Goal: Information Seeking & Learning: Check status

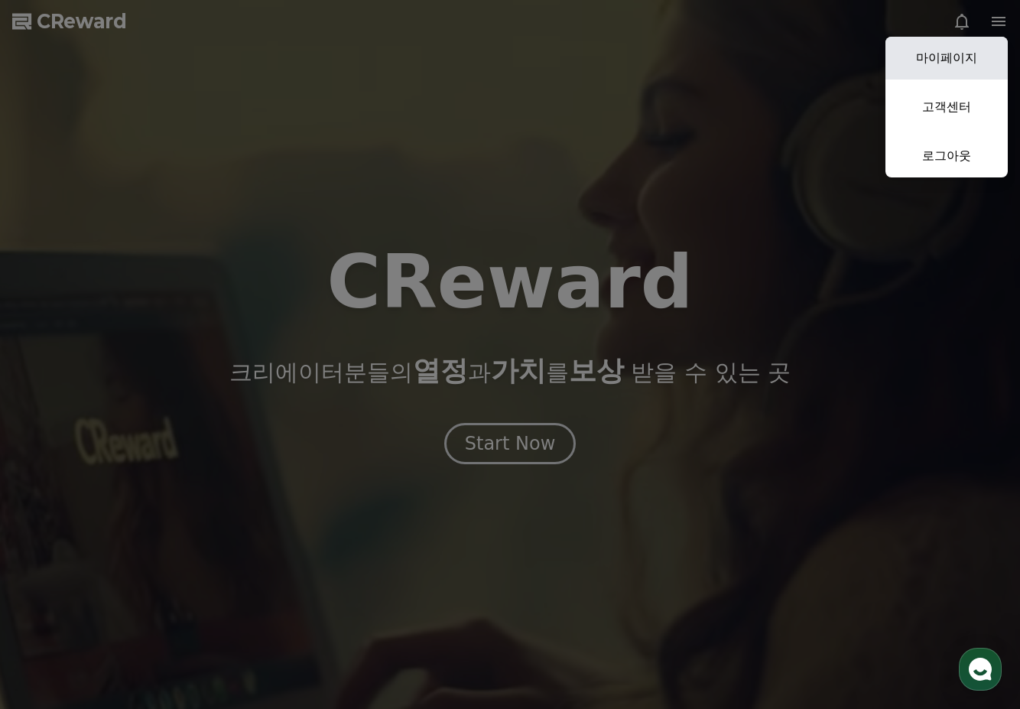
click at [941, 56] on link "마이페이지" at bounding box center [947, 58] width 122 height 43
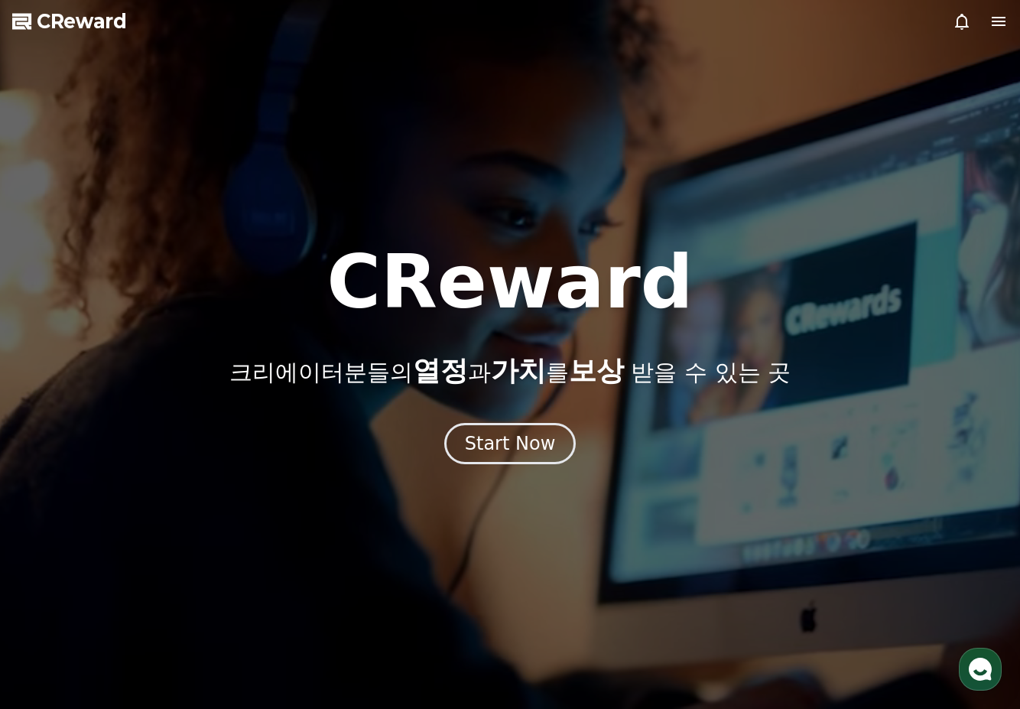
select select "**********"
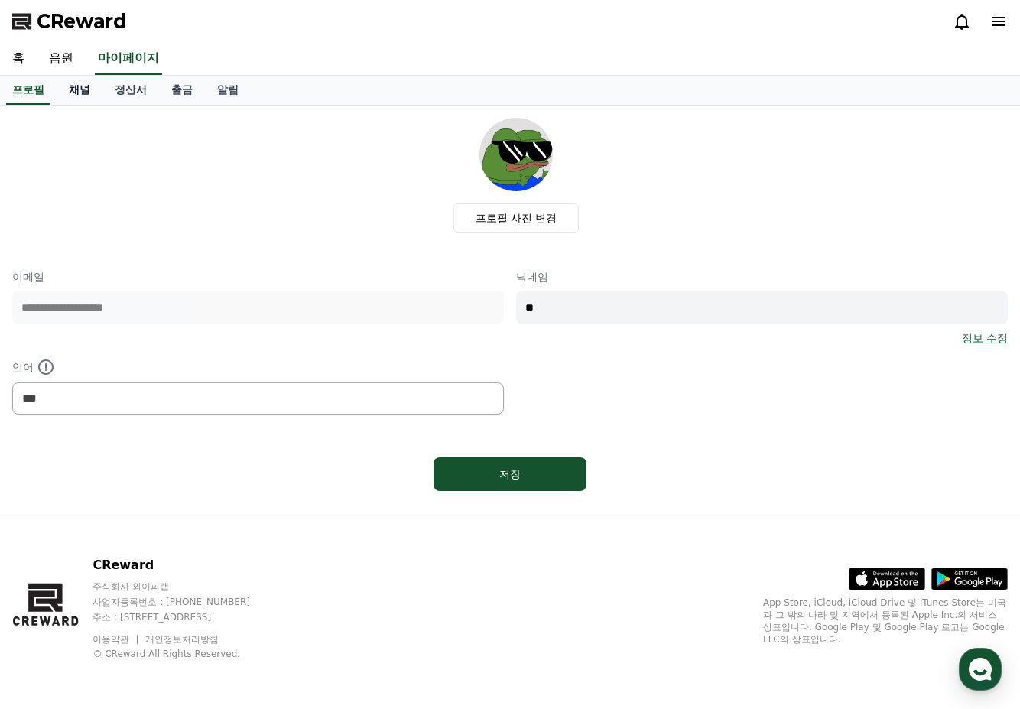
click at [88, 92] on link "채널" at bounding box center [80, 90] width 46 height 29
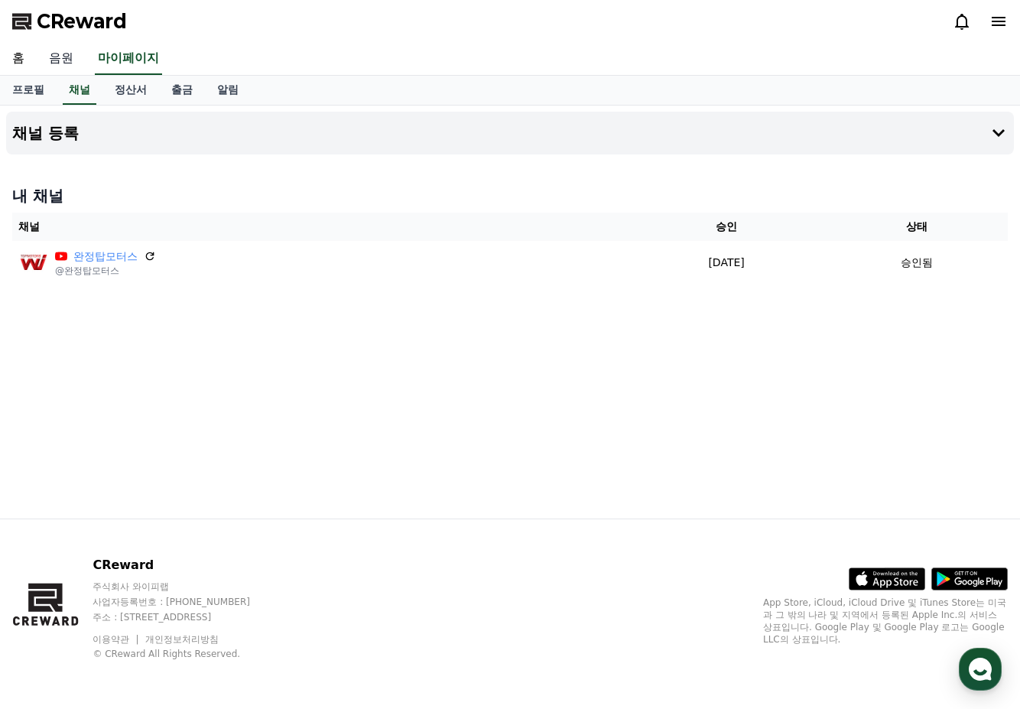
click at [63, 51] on link "음원" at bounding box center [61, 59] width 49 height 32
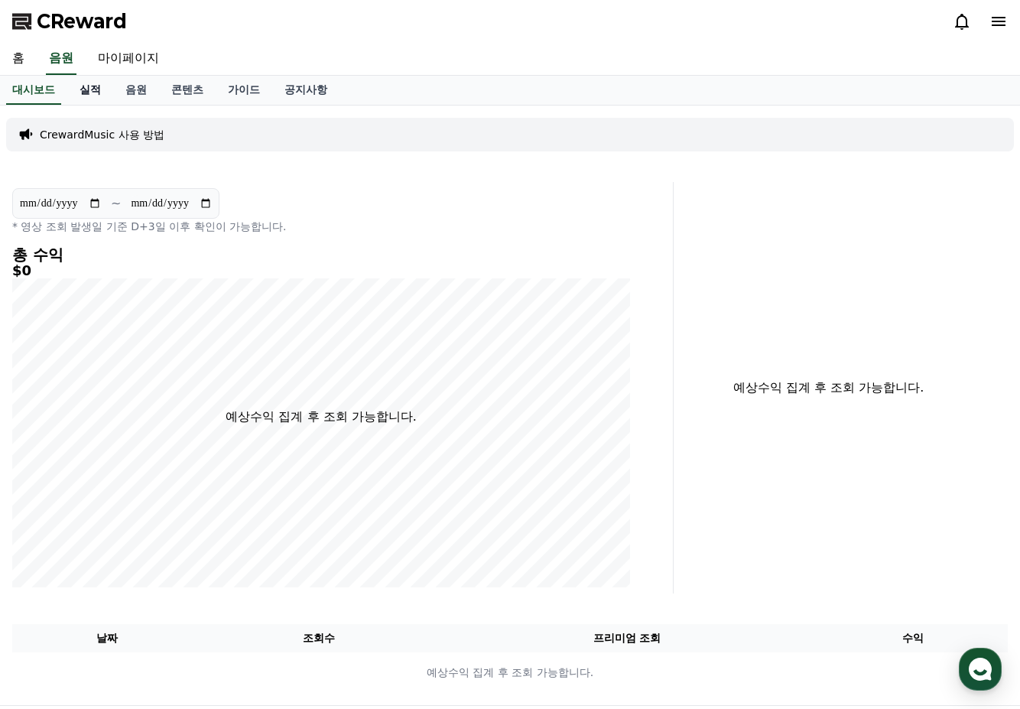
click at [102, 94] on link "실적" at bounding box center [90, 90] width 46 height 29
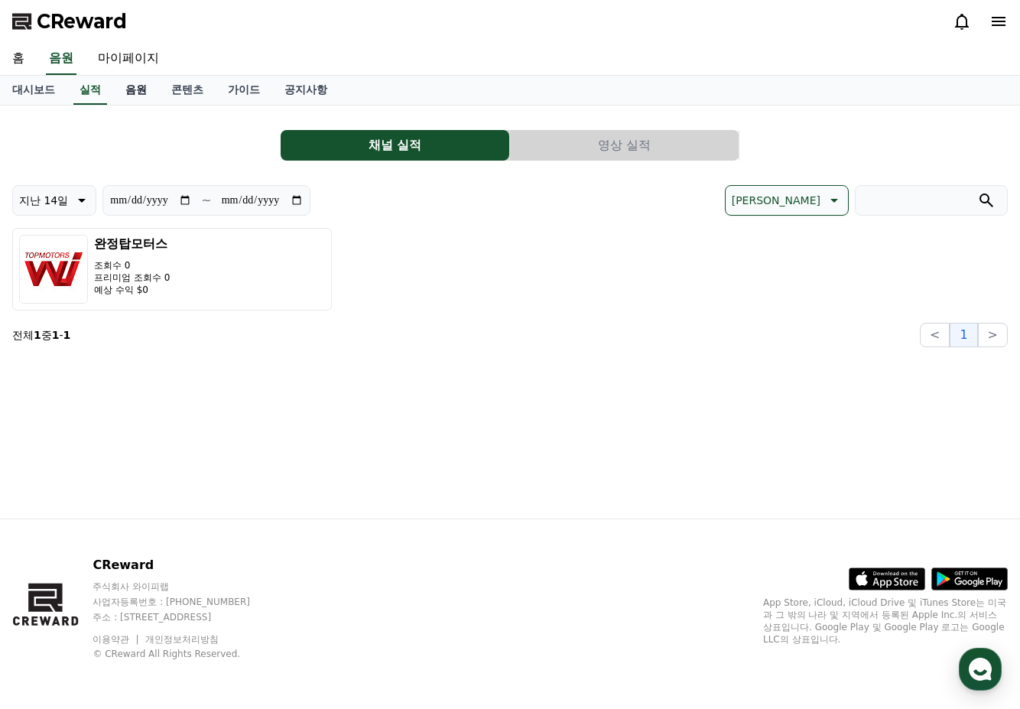
click at [144, 93] on link "음원" at bounding box center [136, 90] width 46 height 29
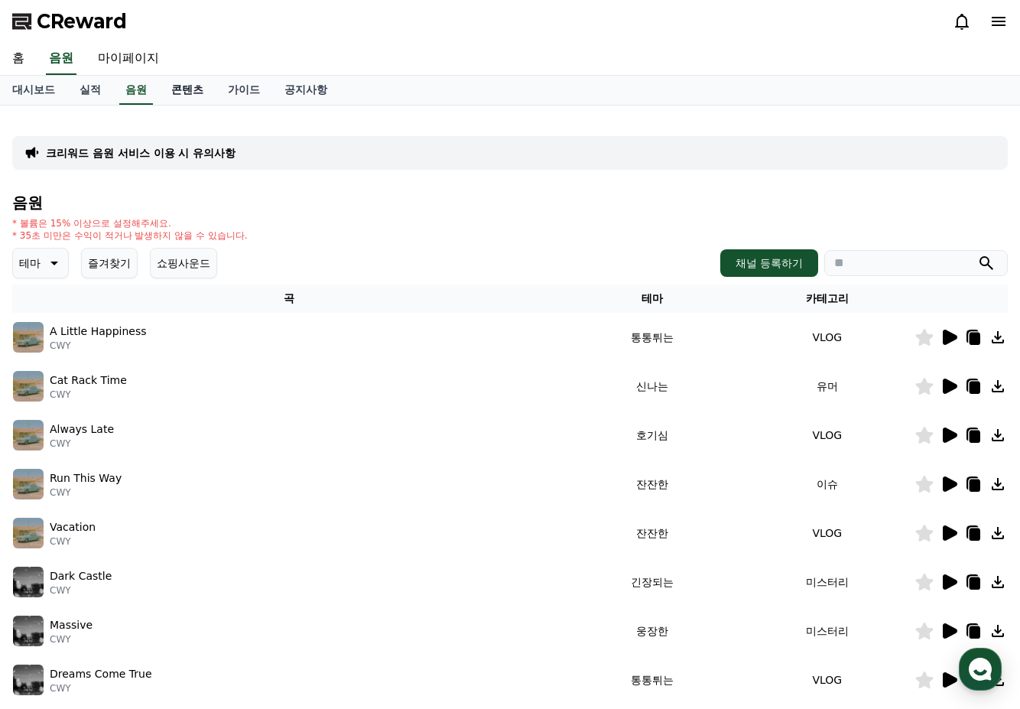
click at [177, 93] on link "콘텐츠" at bounding box center [187, 90] width 57 height 29
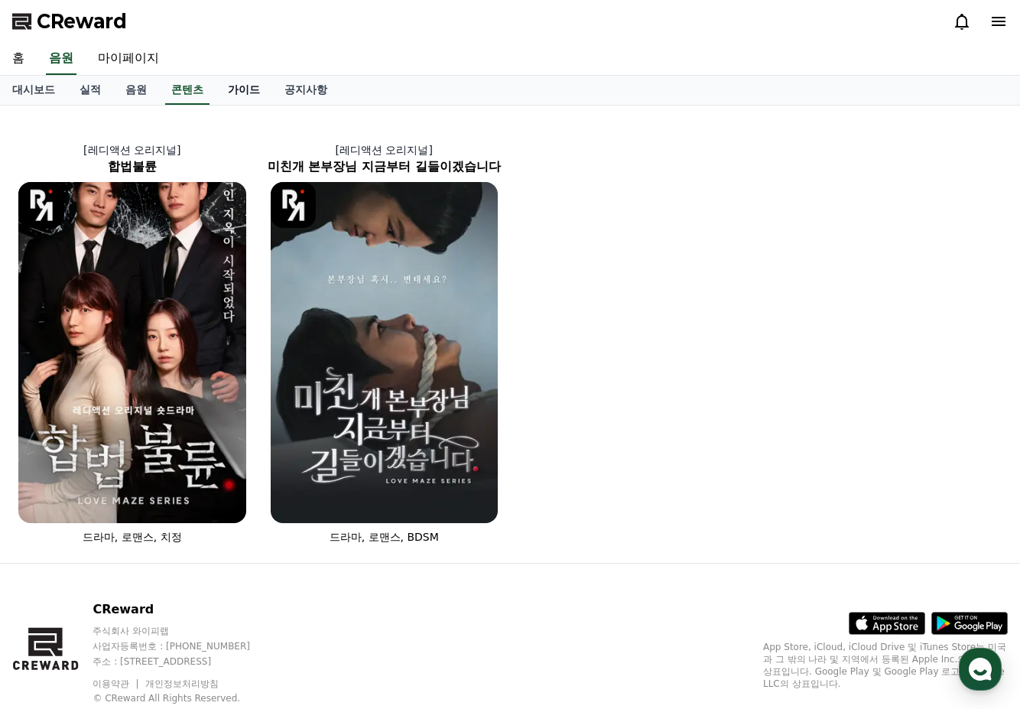
click at [247, 83] on link "가이드" at bounding box center [244, 90] width 57 height 29
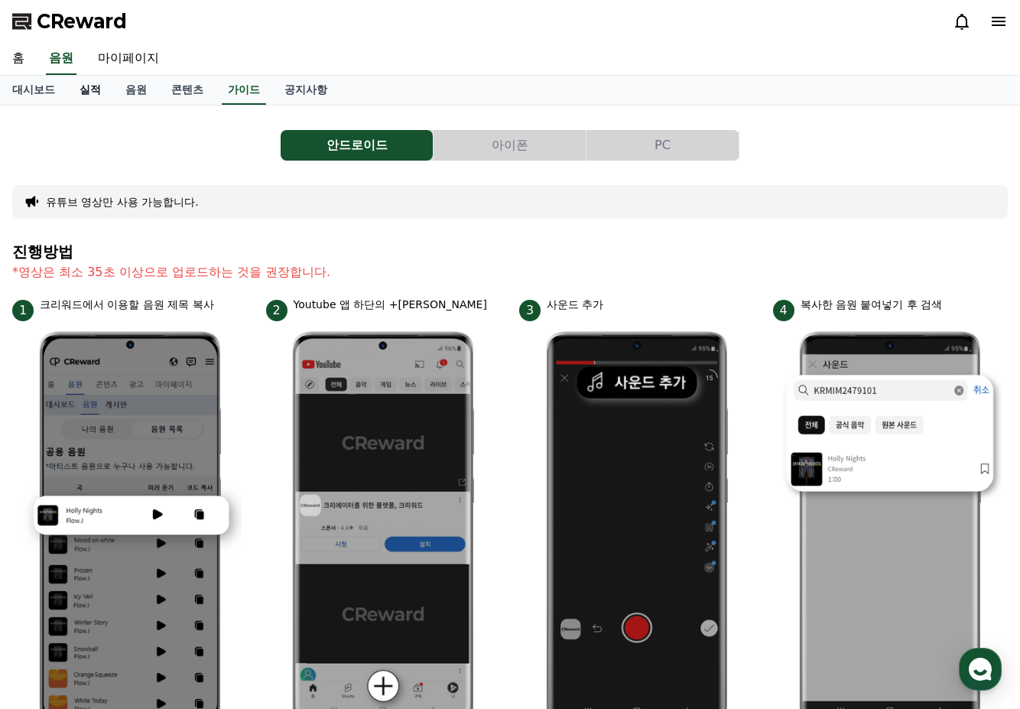
click at [81, 98] on link "실적" at bounding box center [90, 90] width 46 height 29
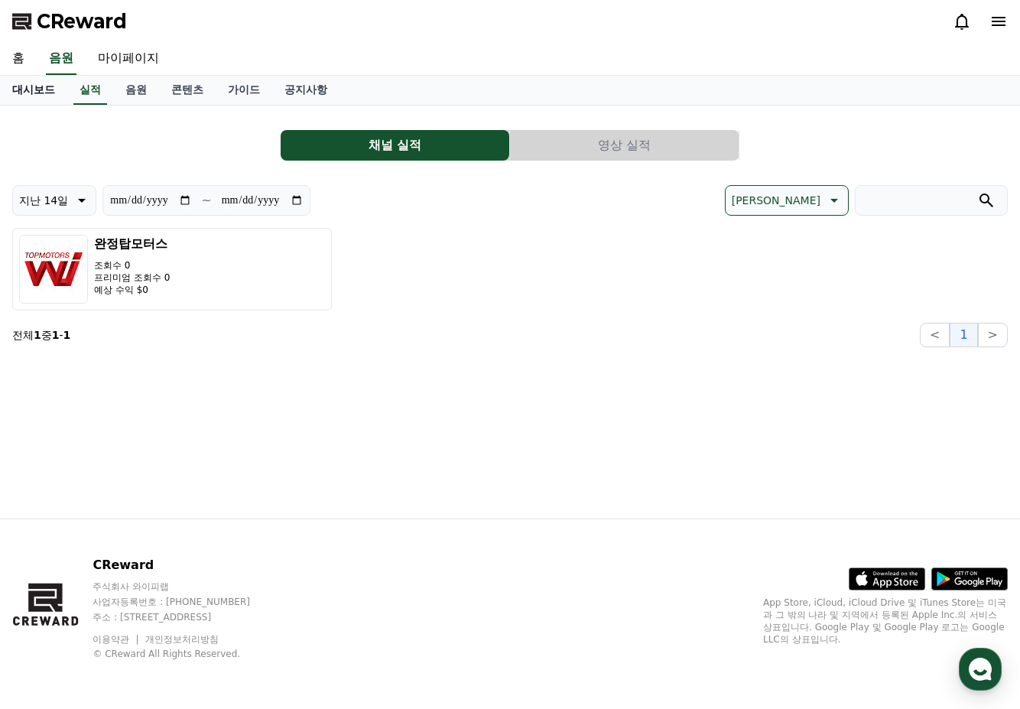
click at [31, 86] on link "대시보드" at bounding box center [33, 90] width 67 height 29
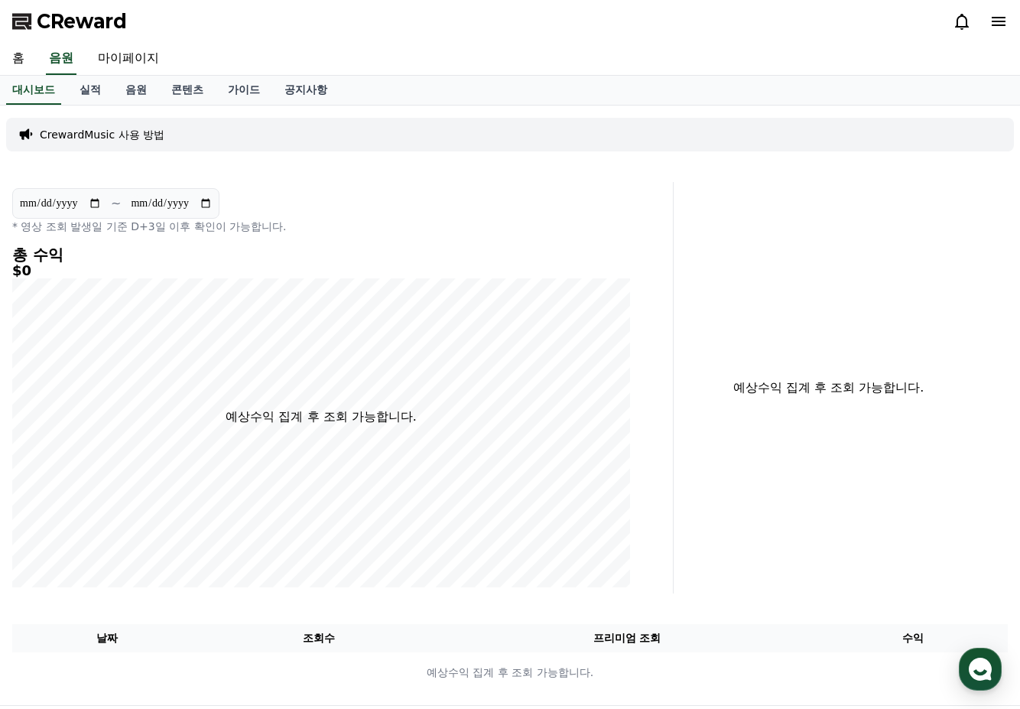
click at [71, 258] on h4 "총 수익" at bounding box center [321, 254] width 618 height 17
